Goal: Transaction & Acquisition: Purchase product/service

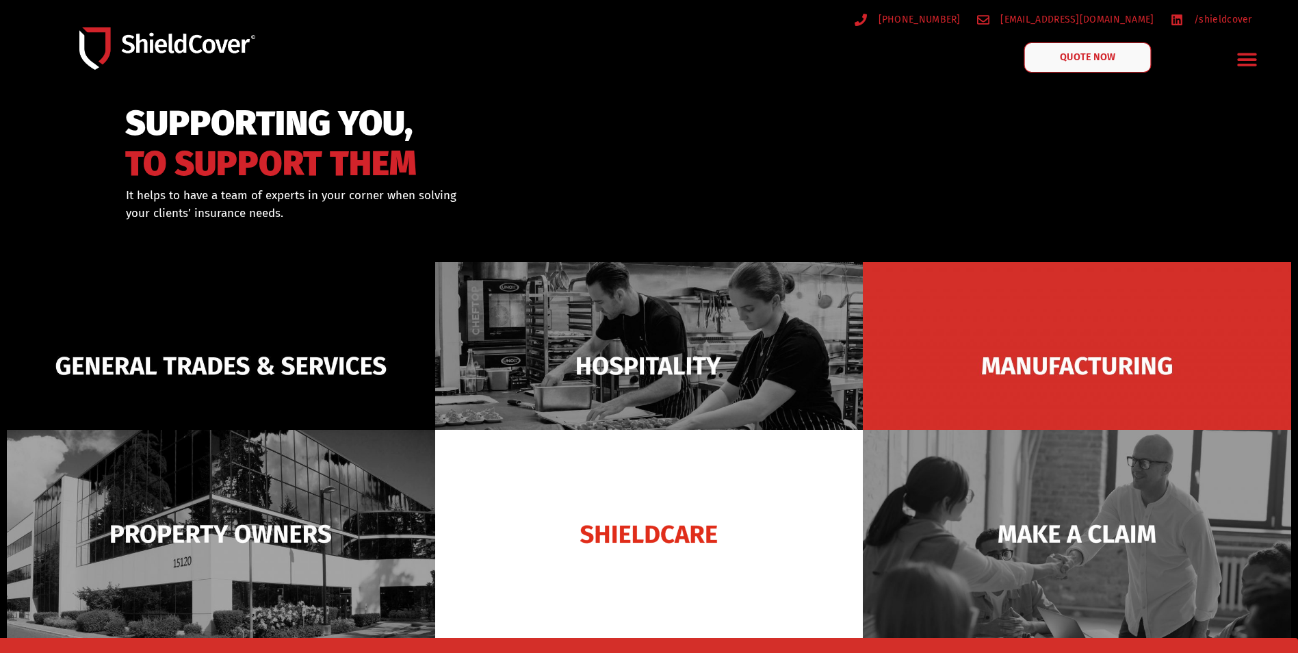
click at [1075, 47] on link "QUOTE NOW" at bounding box center [1087, 57] width 127 height 30
click at [1071, 62] on span "QUOTE NOW" at bounding box center [1087, 58] width 55 height 10
click at [1113, 60] on span "QUOTE NOW" at bounding box center [1087, 58] width 55 height 10
